Goal: Complete application form

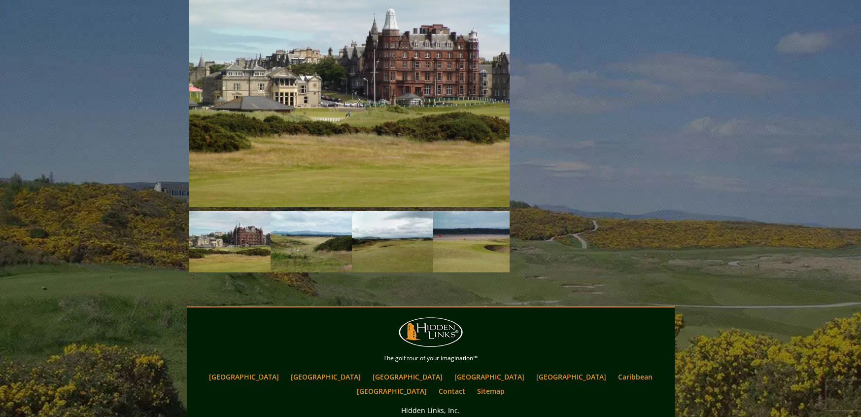
scroll to position [1474, 0]
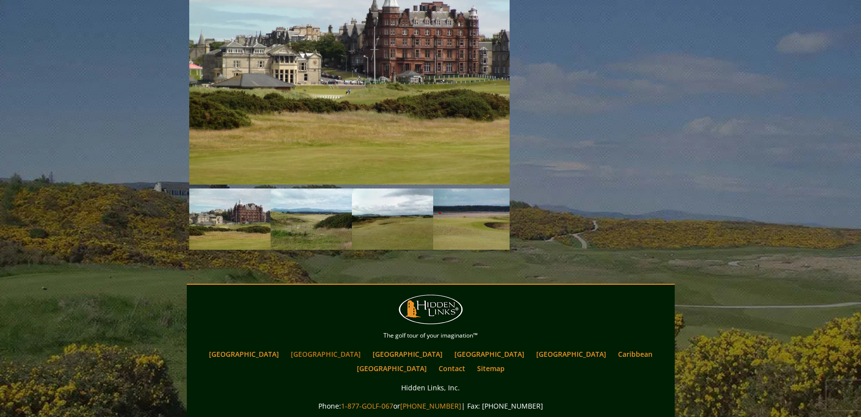
click at [323, 347] on link "[GEOGRAPHIC_DATA]" at bounding box center [326, 354] width 80 height 14
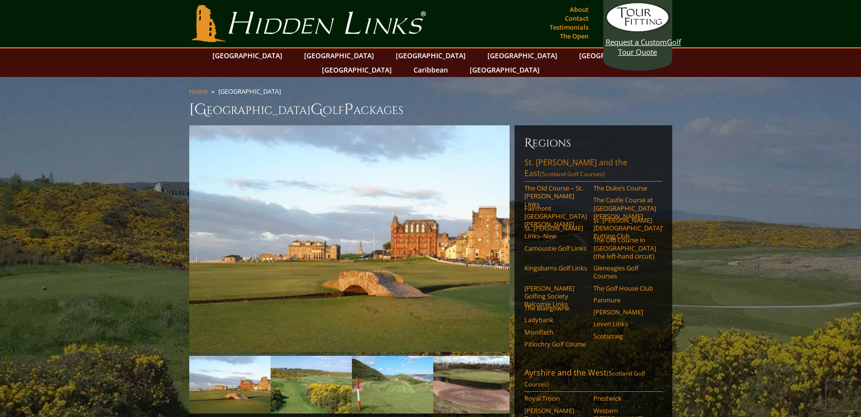
click at [574, 157] on link "St. Andrews and the East (Scotland Golf Courses)" at bounding box center [594, 169] width 138 height 25
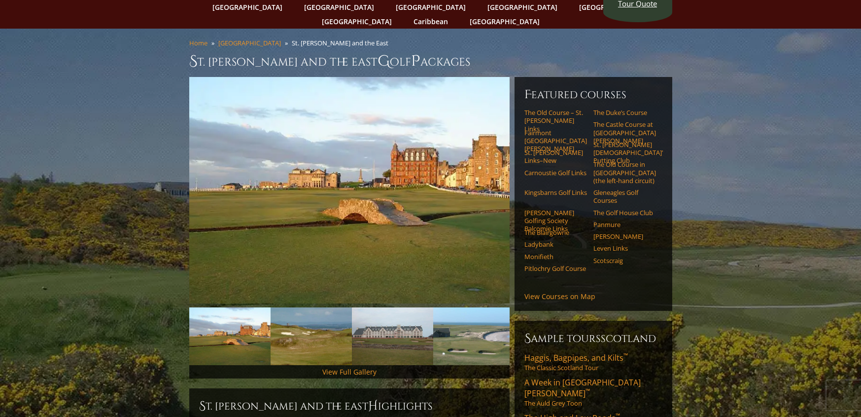
scroll to position [45, 0]
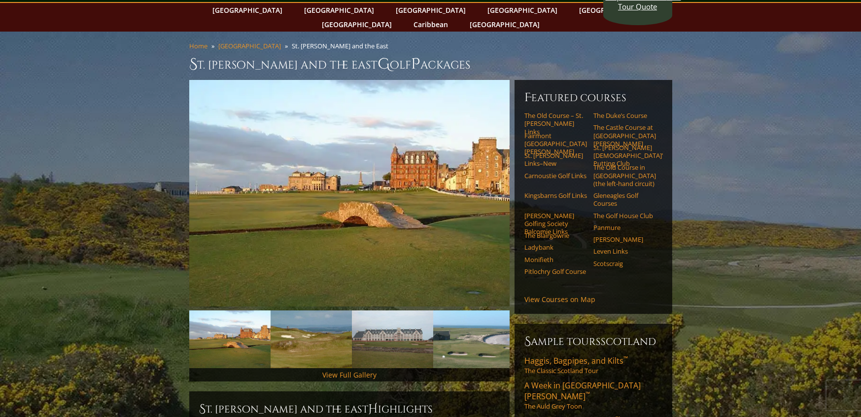
click at [554, 294] on div "Featured Courses The Old Course – St. Andrews Links The Duke’s Course The Castl…" at bounding box center [594, 197] width 158 height 234
click at [553, 294] on link "View Courses on Map" at bounding box center [560, 298] width 71 height 9
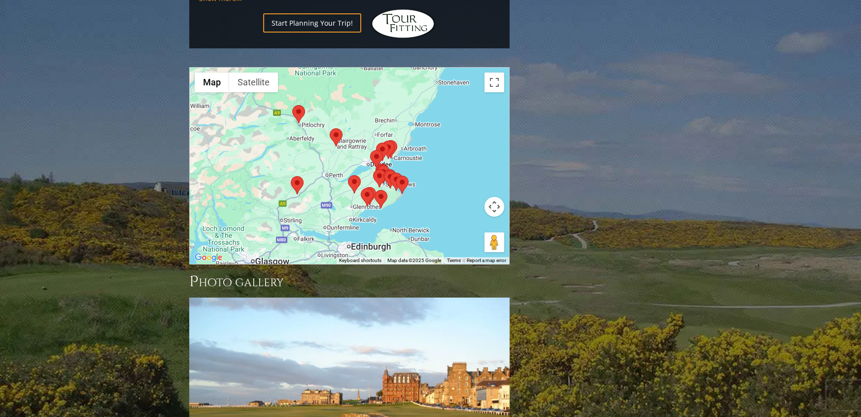
scroll to position [1239, 0]
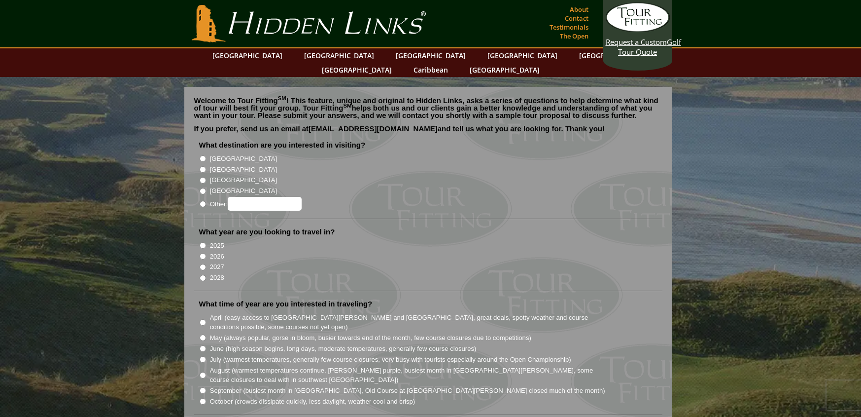
click at [201, 163] on li "[GEOGRAPHIC_DATA]" at bounding box center [432, 168] width 466 height 11
click at [203, 166] on input "[GEOGRAPHIC_DATA]" at bounding box center [203, 169] width 6 height 6
radio input "true"
click at [202, 253] on input "2026" at bounding box center [203, 256] width 6 height 6
radio input "true"
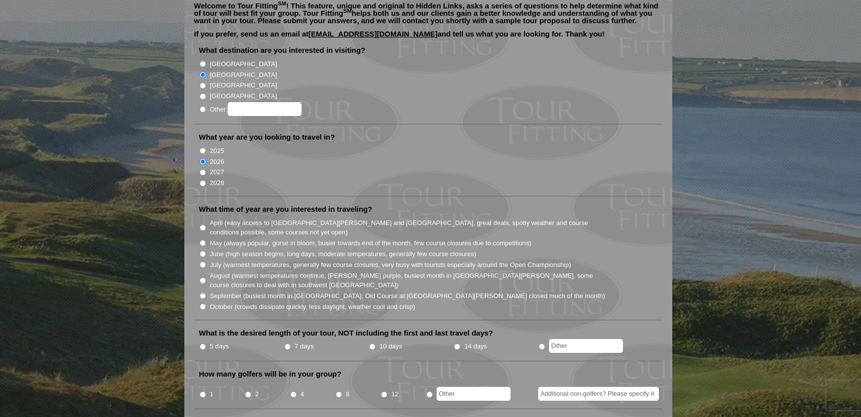
scroll to position [95, 0]
click at [200, 250] on input "June (high season begins, long days, moderate temperatures, generally few cours…" at bounding box center [203, 253] width 6 height 6
radio input "true"
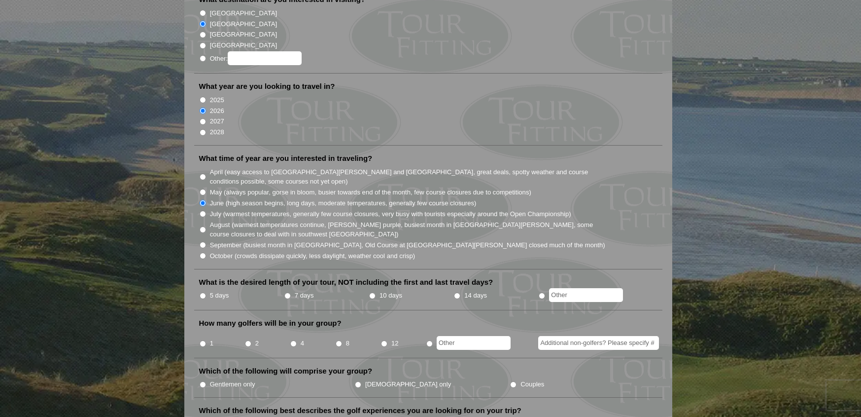
scroll to position [148, 0]
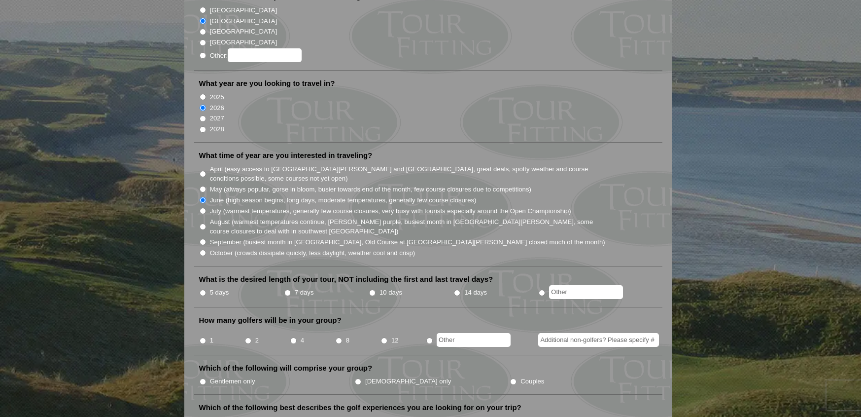
radio input "true"
click at [564, 285] on input "text" at bounding box center [586, 292] width 74 height 14
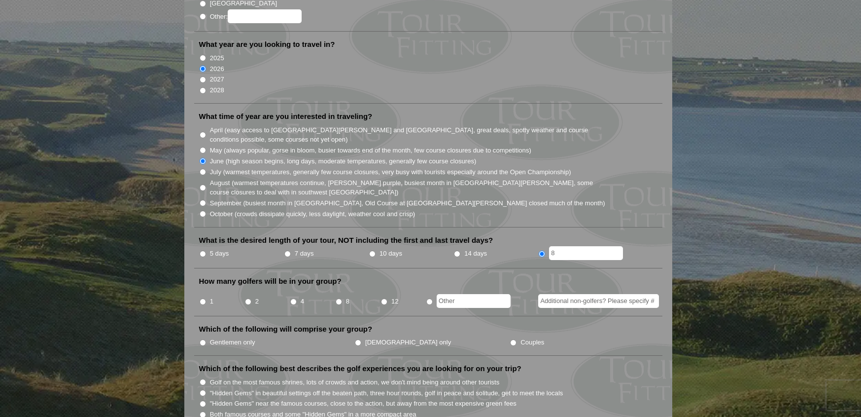
scroll to position [188, 0]
type input "8"
click at [337, 298] on input "8" at bounding box center [339, 301] width 6 height 6
radio input "true"
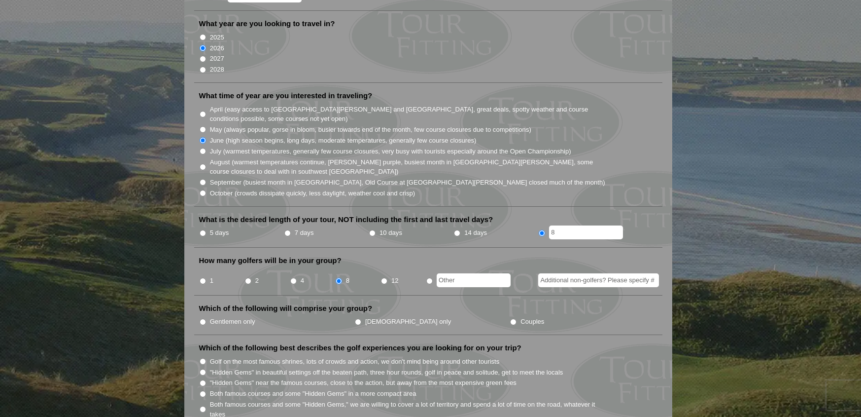
scroll to position [209, 0]
click at [510, 318] on input "Couples" at bounding box center [513, 321] width 6 height 6
radio input "true"
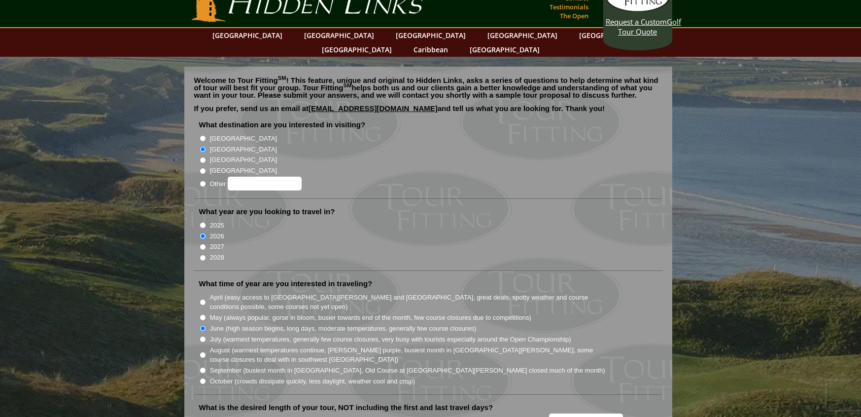
scroll to position [0, 0]
